Goal: Task Accomplishment & Management: Manage account settings

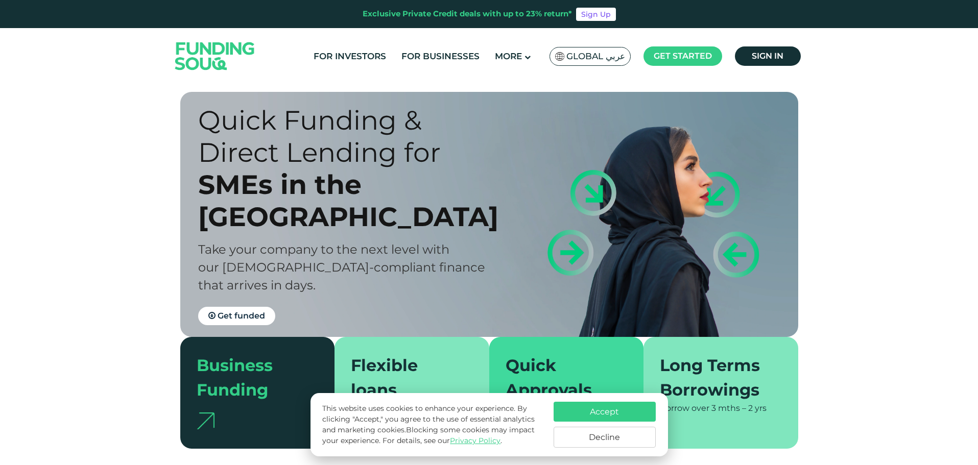
click at [779, 61] on link "Sign in" at bounding box center [768, 55] width 66 height 19
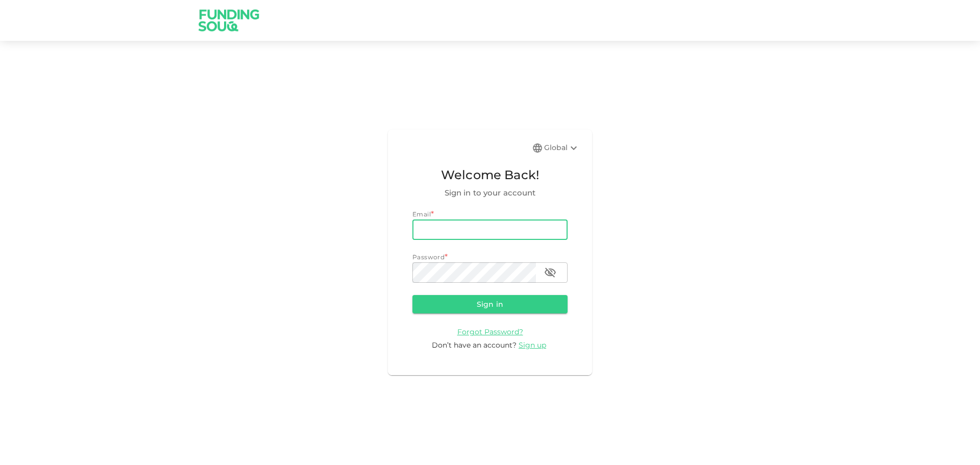
drag, startPoint x: 513, startPoint y: 227, endPoint x: 517, endPoint y: 240, distance: 13.4
click at [513, 227] on input "email" at bounding box center [490, 230] width 155 height 20
type input "[EMAIL_ADDRESS][DOMAIN_NAME]"
click at [492, 310] on button "Sign in" at bounding box center [490, 304] width 155 height 18
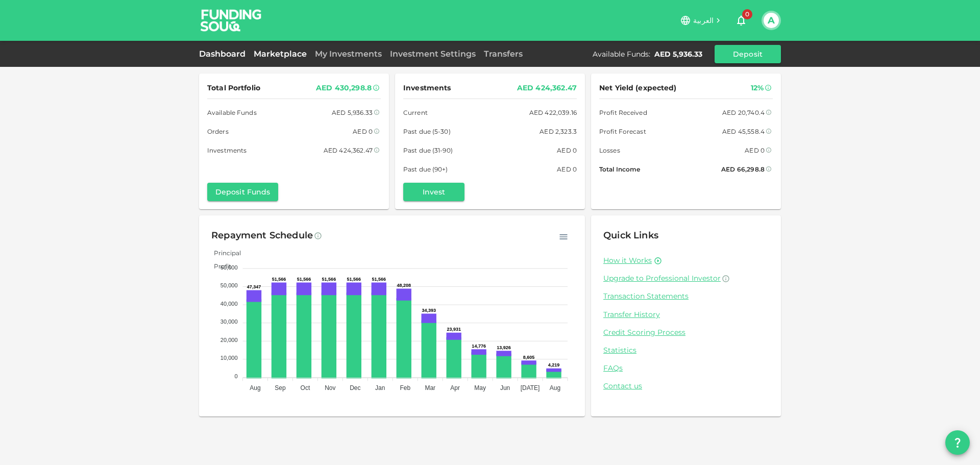
click at [288, 52] on link "Marketplace" at bounding box center [280, 54] width 61 height 10
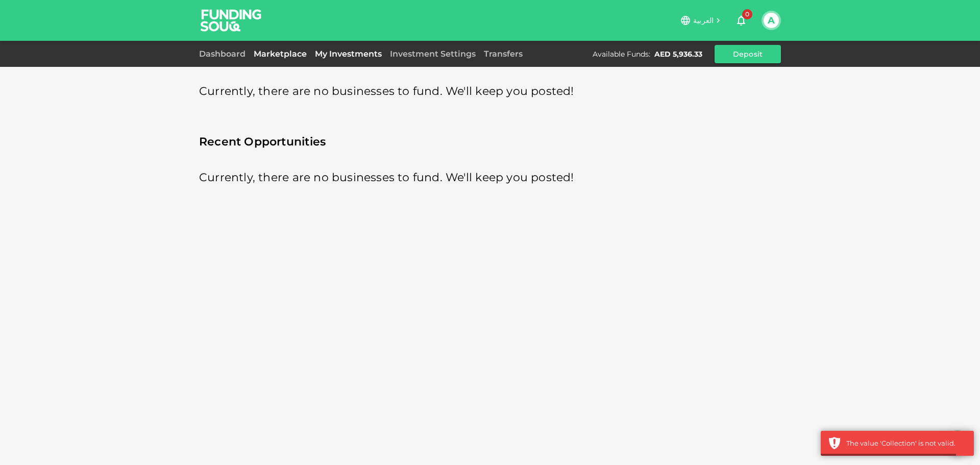
click at [355, 55] on link "My Investments" at bounding box center [348, 54] width 75 height 10
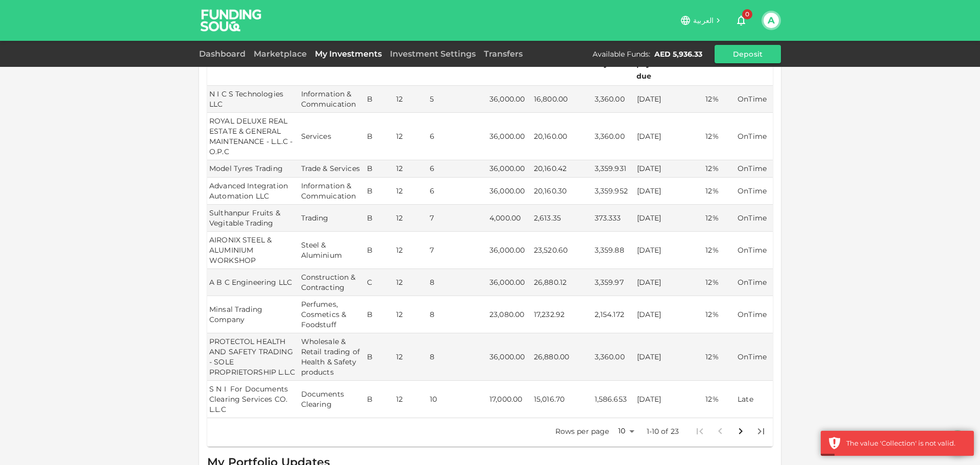
scroll to position [337, 0]
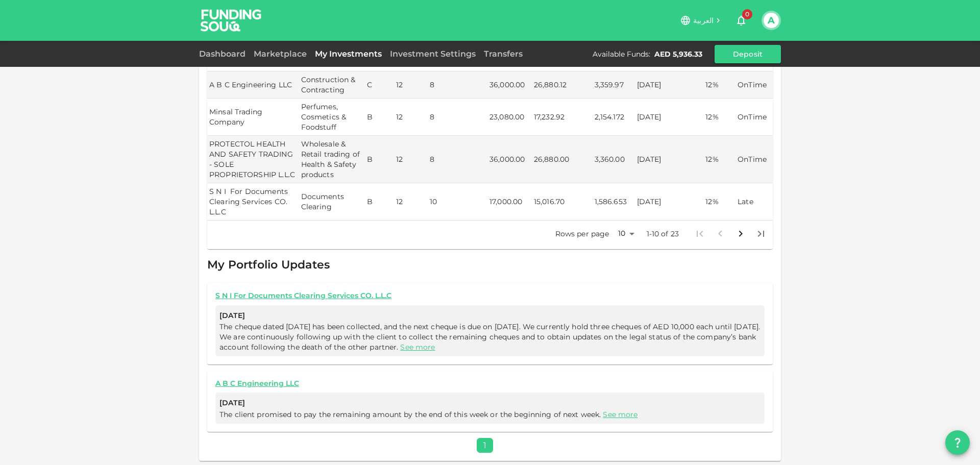
drag, startPoint x: 634, startPoint y: 203, endPoint x: 678, endPoint y: 204, distance: 43.9
click at [678, 204] on td "[DATE]" at bounding box center [669, 201] width 69 height 37
click at [617, 232] on body "العربية 0 A Dashboard Marketplace My Investments Investment Settings Transfers …" at bounding box center [490, 232] width 980 height 465
click at [617, 287] on li "50" at bounding box center [622, 285] width 31 height 18
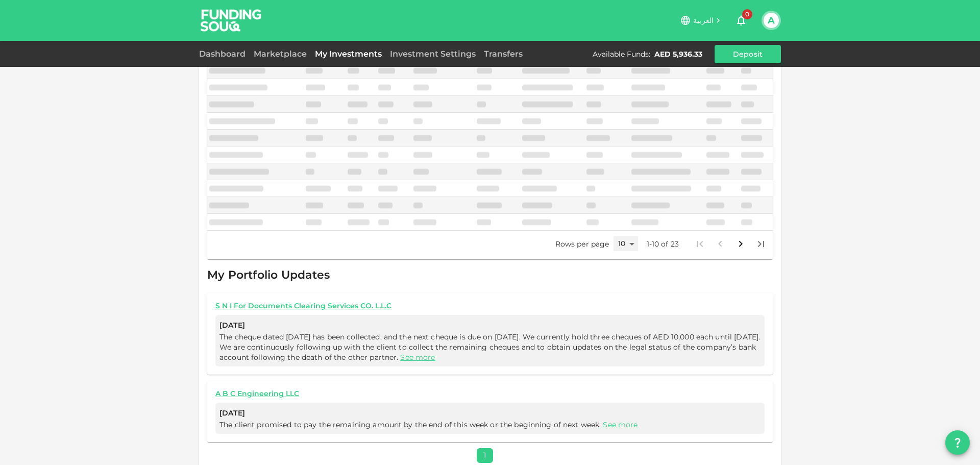
type input "50"
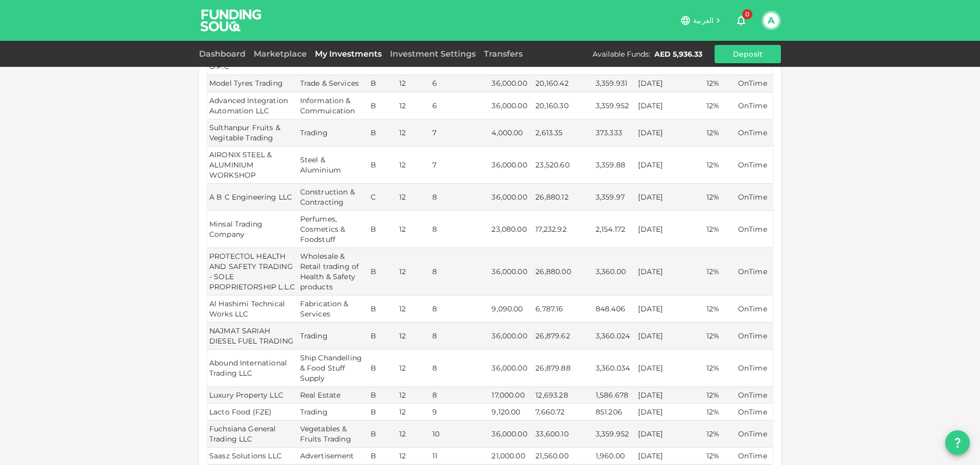
scroll to position [0, 0]
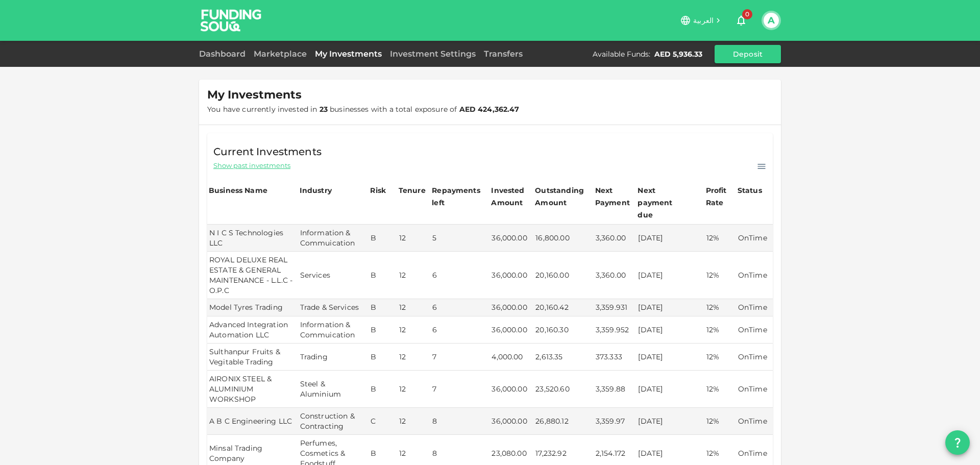
drag, startPoint x: 641, startPoint y: 223, endPoint x: 662, endPoint y: 338, distance: 116.8
click at [667, 344] on td "[DATE]" at bounding box center [670, 357] width 68 height 27
drag, startPoint x: 761, startPoint y: 345, endPoint x: 499, endPoint y: 341, distance: 262.5
click at [499, 344] on tr "Sulthanpur Fruits & Vegitable Trading Trading B 12 7 4,000.00 2,613.35 373.333 …" at bounding box center [490, 357] width 566 height 27
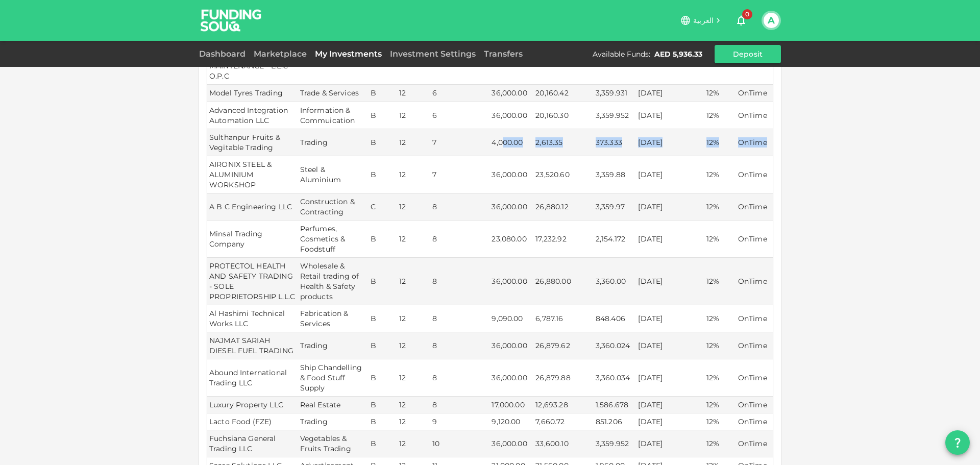
scroll to position [238, 0]
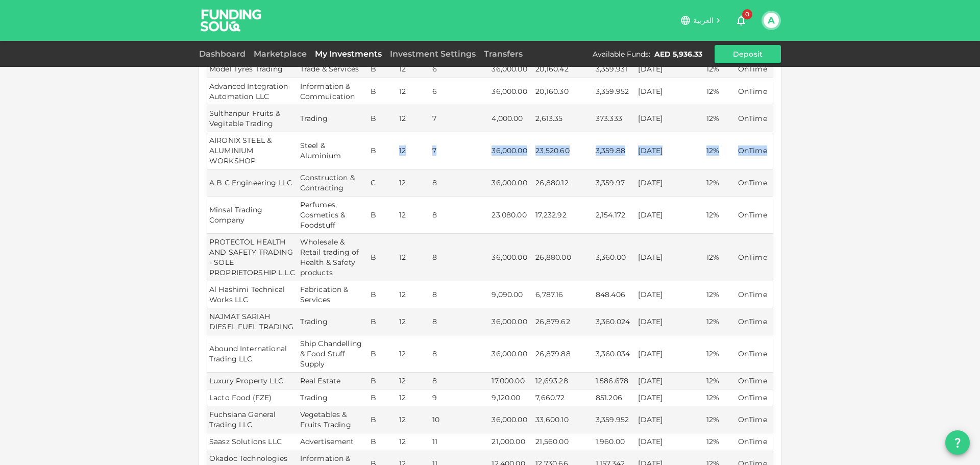
drag, startPoint x: 733, startPoint y: 137, endPoint x: 375, endPoint y: 139, distance: 357.5
click at [375, 139] on tr "AIRONIX STEEL & ALUMINIUM WORKSHOP Steel & Aluminium B 12 7 36,000.00 23,520.60…" at bounding box center [490, 150] width 566 height 37
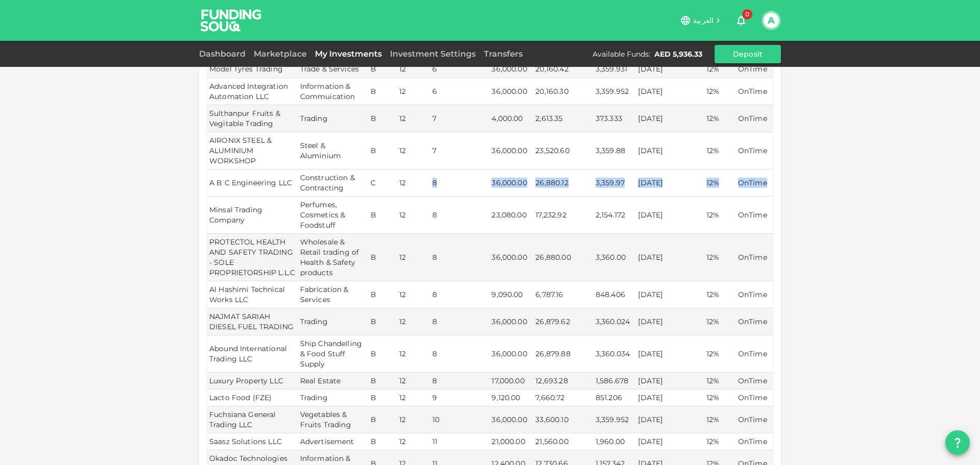
drag, startPoint x: 753, startPoint y: 175, endPoint x: 402, endPoint y: 157, distance: 351.8
click at [402, 170] on tr "A B C Engineering LLC Construction & Contracting C 12 8 36,000.00 26,880.12 3,3…" at bounding box center [490, 183] width 566 height 27
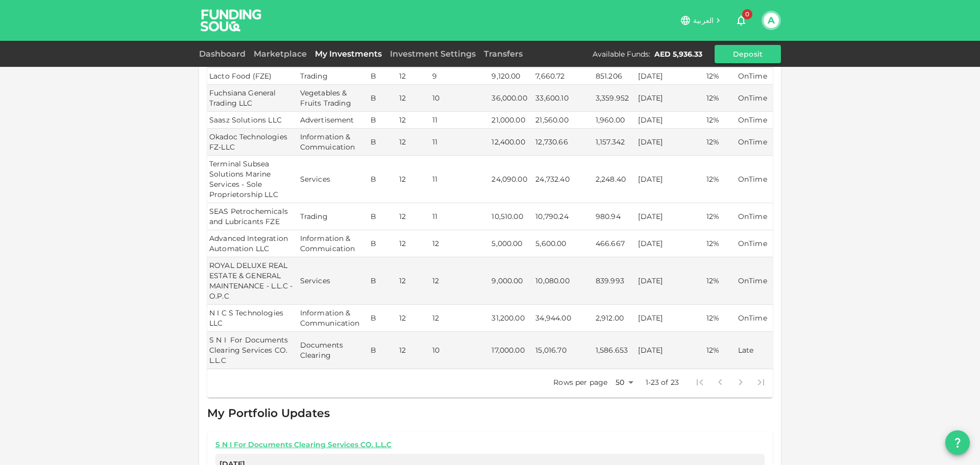
scroll to position [596, 0]
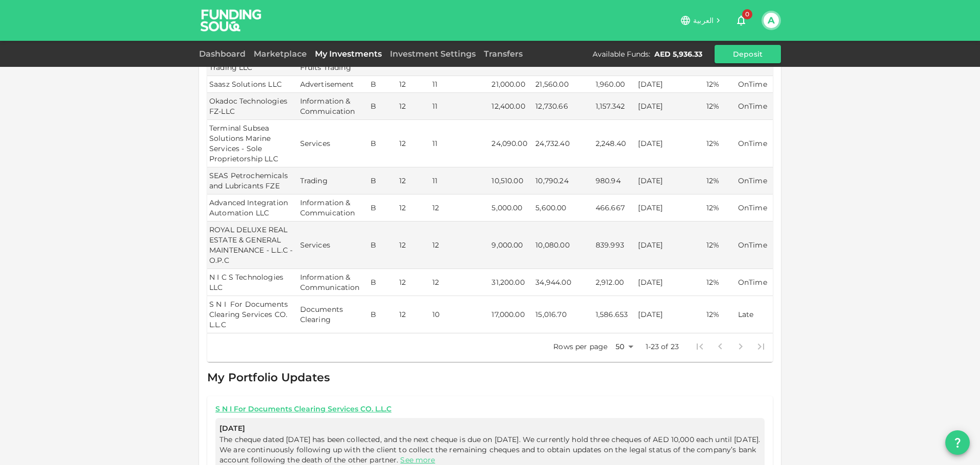
drag, startPoint x: 667, startPoint y: 170, endPoint x: 674, endPoint y: 323, distance: 153.4
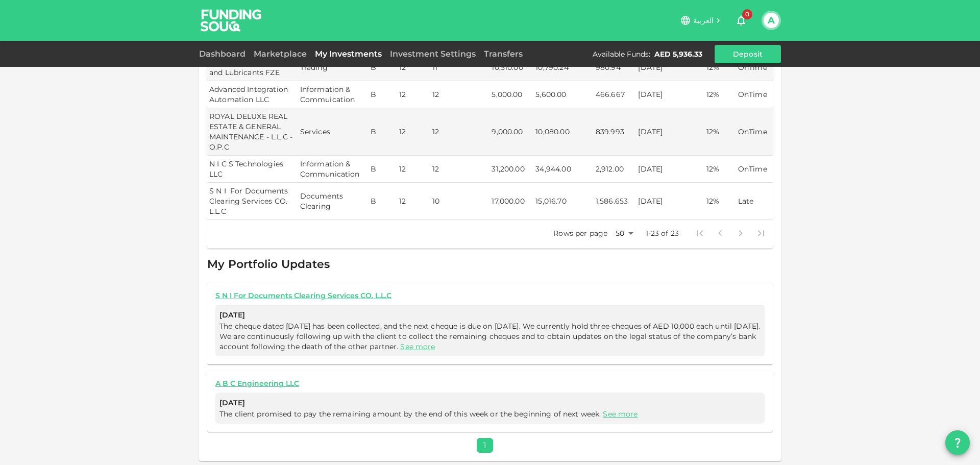
scroll to position [0, 0]
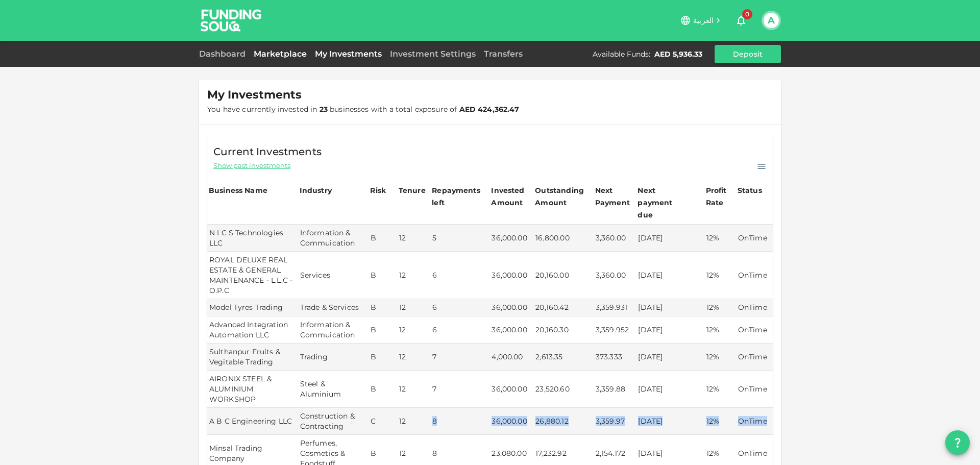
click at [297, 55] on link "Marketplace" at bounding box center [280, 54] width 61 height 10
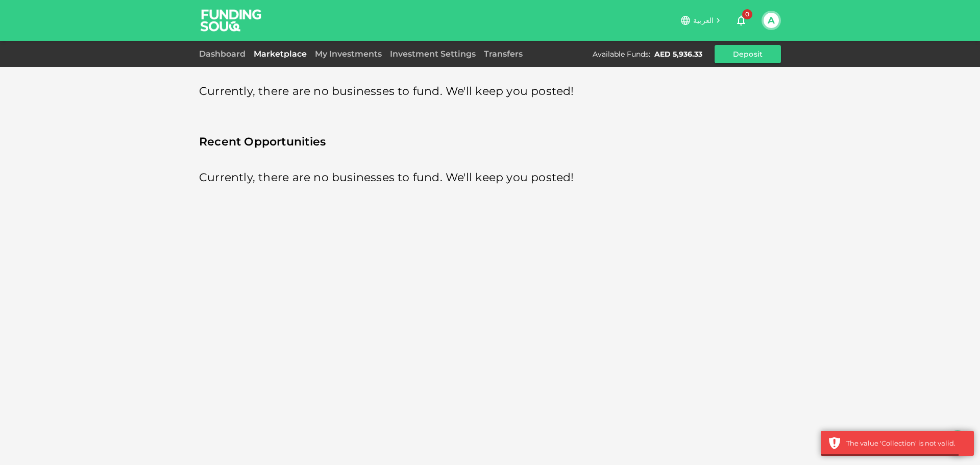
click at [261, 45] on div "Dashboard Marketplace My Investments Investment Settings Transfers Available Fu…" at bounding box center [490, 54] width 582 height 18
click at [236, 52] on link "Dashboard" at bounding box center [224, 54] width 51 height 10
